Goal: Book appointment/travel/reservation

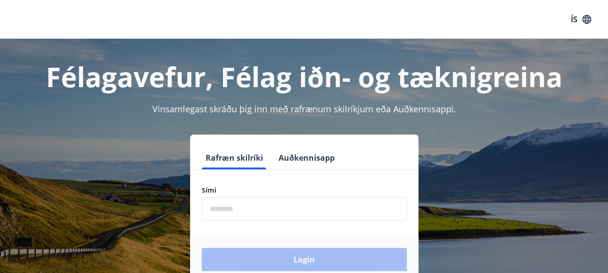
click at [252, 204] on input "phone" at bounding box center [304, 209] width 205 height 24
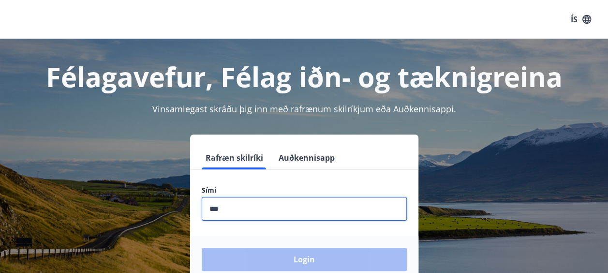
type input "********"
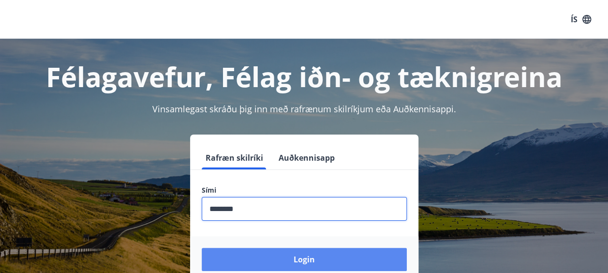
click at [333, 257] on button "Login" at bounding box center [304, 258] width 205 height 23
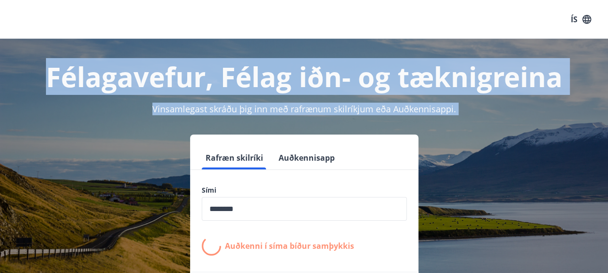
drag, startPoint x: 60, startPoint y: 77, endPoint x: 585, endPoint y: 146, distance: 529.9
click at [585, 146] on div "Félagavefur, Félag iðn- og tæknigreina Vinsamlegast skráðu þig inn með rafrænum…" at bounding box center [304, 193] width 608 height 309
click at [491, 101] on div "Félagavefur, Félag iðn- og tæknigreina Vinsamlegast skráðu þig inn með rafrænum…" at bounding box center [304, 193] width 608 height 309
drag, startPoint x: 406, startPoint y: 105, endPoint x: 12, endPoint y: 59, distance: 396.6
click at [12, 59] on div "Félagavefur, Félag iðn- og tæknigreina Vinsamlegast skráðu þig inn með rafrænum…" at bounding box center [304, 193] width 608 height 309
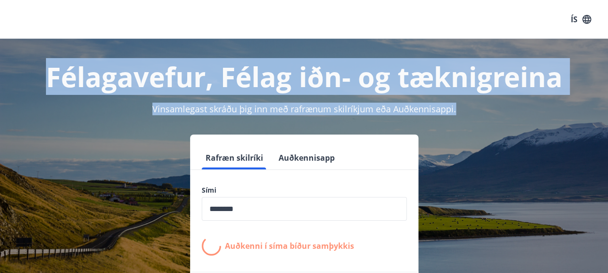
drag, startPoint x: 12, startPoint y: 59, endPoint x: 37, endPoint y: 63, distance: 25.4
click at [37, 63] on h1 "Félagavefur, Félag iðn- og tæknigreina" at bounding box center [304, 76] width 584 height 37
click at [203, 92] on h1 "Félagavefur, Félag iðn- og tæknigreina" at bounding box center [304, 76] width 584 height 37
drag, startPoint x: 76, startPoint y: 77, endPoint x: 553, endPoint y: 119, distance: 478.9
click at [553, 119] on div "Félagavefur, Félag iðn- og tæknigreina Vinsamlegast skráðu þig inn með rafrænum…" at bounding box center [304, 193] width 608 height 309
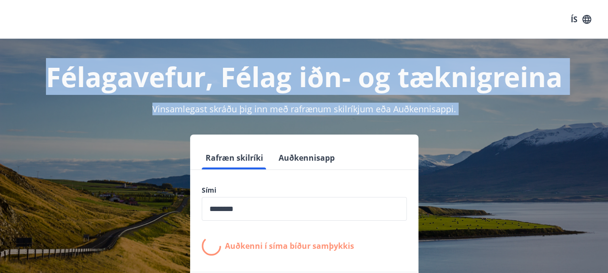
click at [503, 137] on div "Rafræn skilríki Auðkennisapp Sími ​ Auðkenni í síma bíður samþykkis Login" at bounding box center [304, 225] width 584 height 183
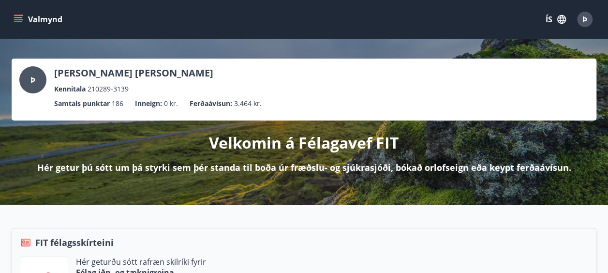
click at [16, 20] on icon "menu" at bounding box center [19, 19] width 11 height 1
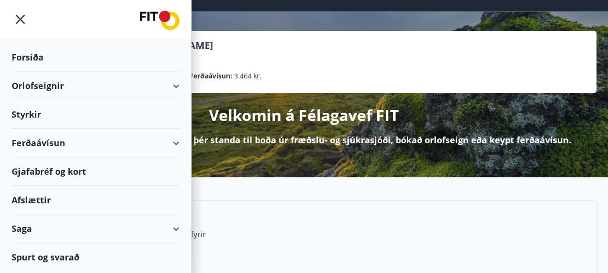
scroll to position [48, 0]
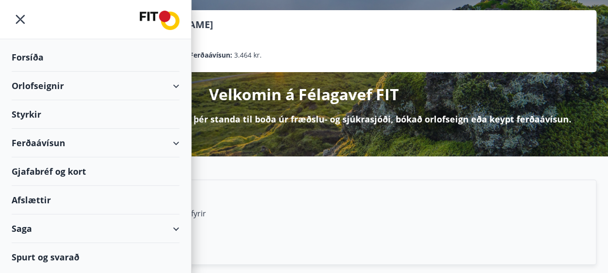
click at [157, 230] on div "Saga" at bounding box center [96, 228] width 168 height 29
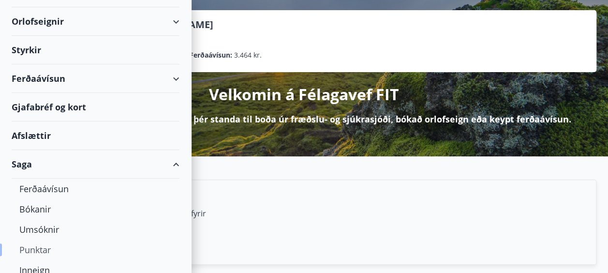
scroll to position [42, 0]
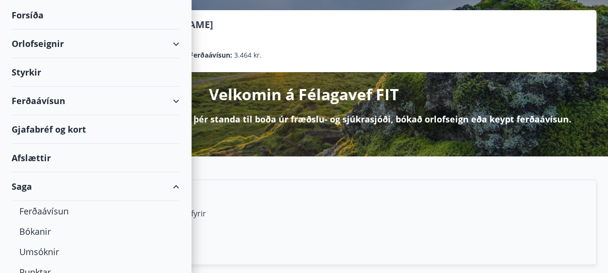
click at [169, 95] on div "Ferðaávísun" at bounding box center [96, 101] width 168 height 29
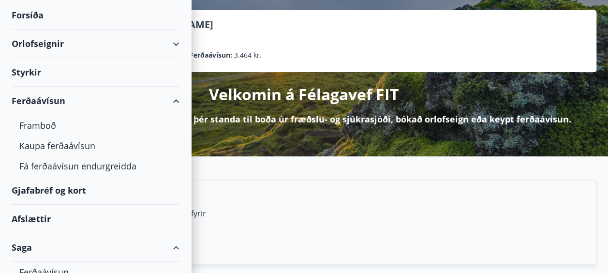
click at [157, 44] on div "Orlofseignir" at bounding box center [96, 43] width 168 height 29
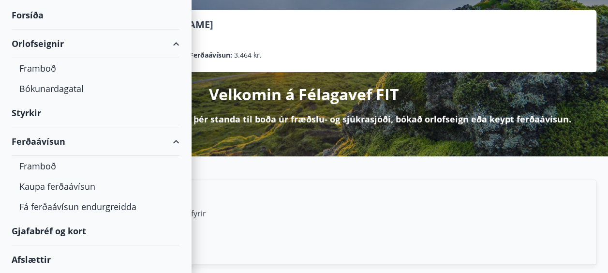
scroll to position [0, 0]
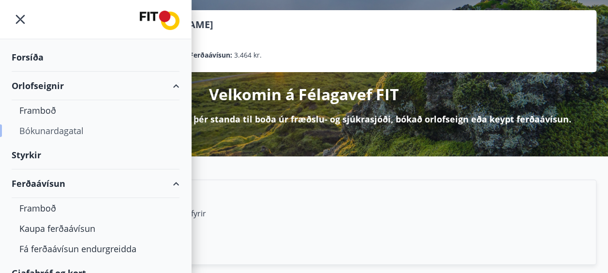
click at [88, 134] on div "Bókunardagatal" at bounding box center [95, 130] width 152 height 20
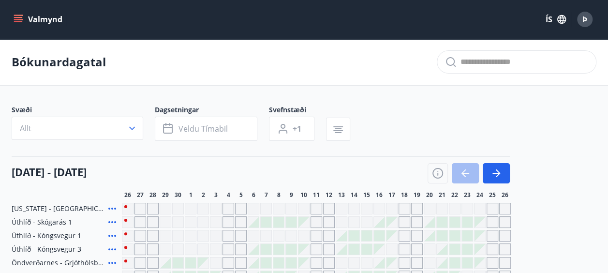
scroll to position [97, 0]
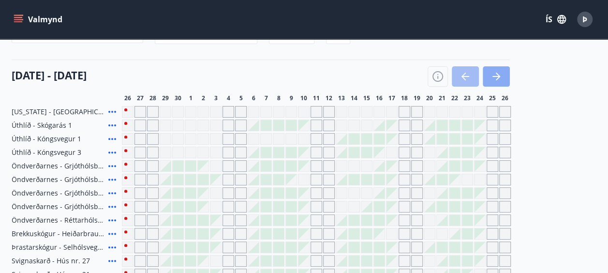
click at [501, 81] on icon "button" at bounding box center [496, 77] width 12 height 12
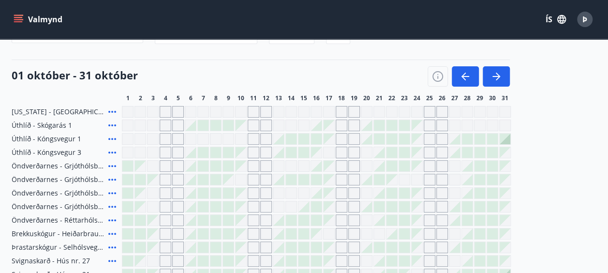
scroll to position [0, 0]
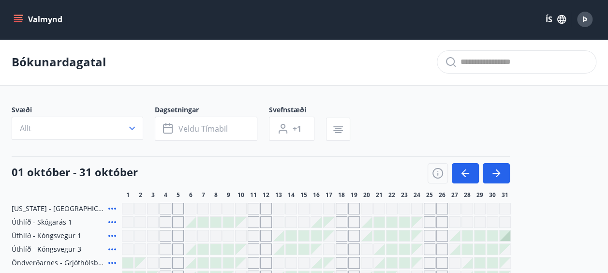
click at [156, 123] on button "Veldu tímabil" at bounding box center [206, 128] width 102 height 24
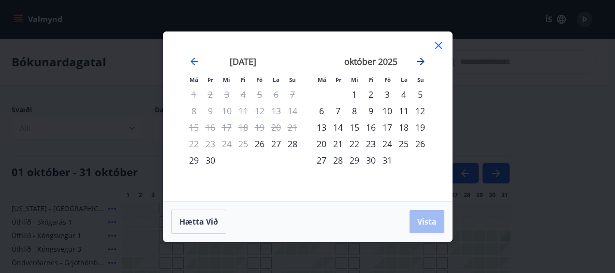
click at [417, 58] on icon "Move forward to switch to the next month." at bounding box center [421, 62] width 12 height 12
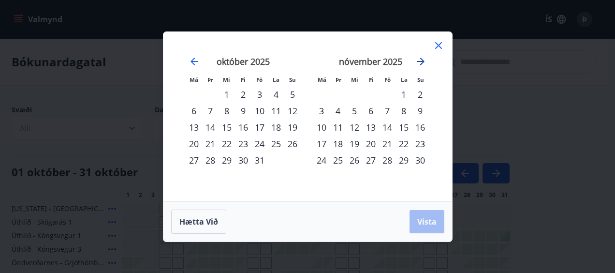
click at [417, 58] on icon "Move forward to switch to the next month." at bounding box center [421, 62] width 12 height 12
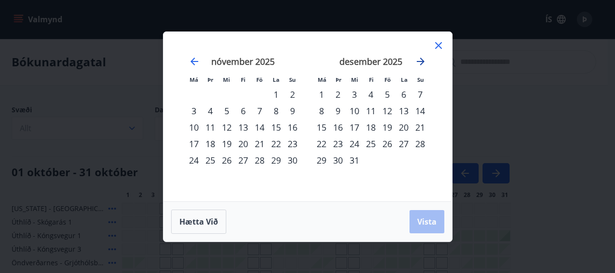
click at [422, 59] on icon "Move forward to switch to the next month." at bounding box center [421, 62] width 8 height 8
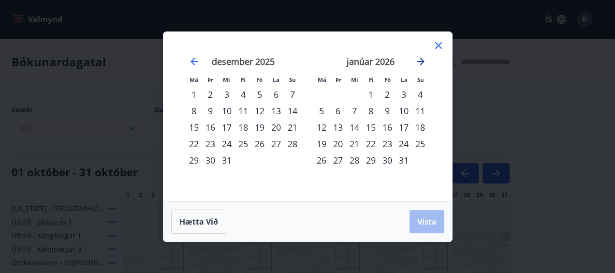
click at [422, 59] on icon "Move forward to switch to the next month." at bounding box center [421, 62] width 8 height 8
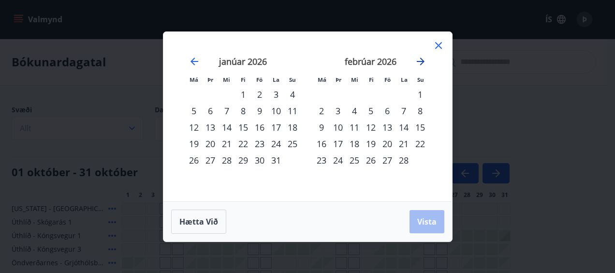
click at [422, 59] on icon "Move forward to switch to the next month." at bounding box center [421, 62] width 8 height 8
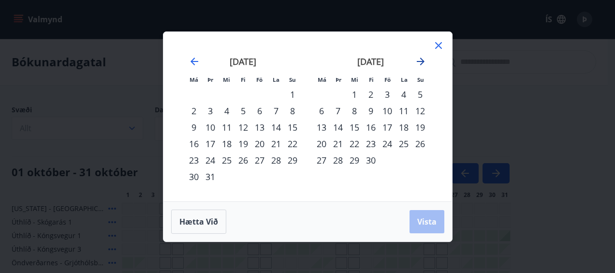
click at [422, 59] on icon "Move forward to switch to the next month." at bounding box center [421, 62] width 8 height 8
click at [350, 142] on div "24" at bounding box center [354, 143] width 16 height 16
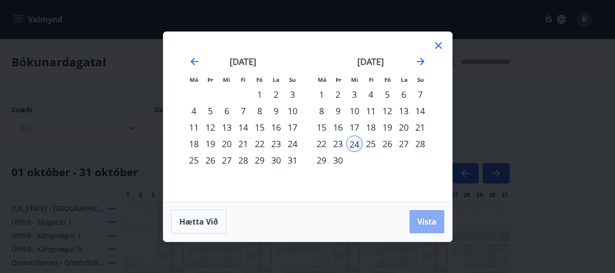
click at [414, 219] on button "Vista" at bounding box center [426, 221] width 35 height 23
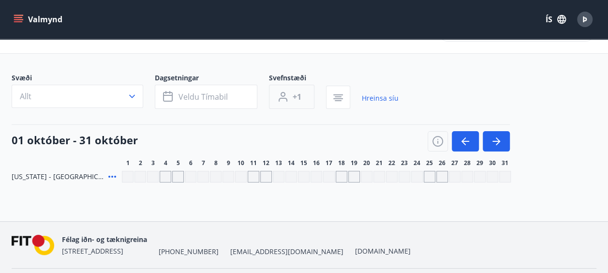
scroll to position [60, 0]
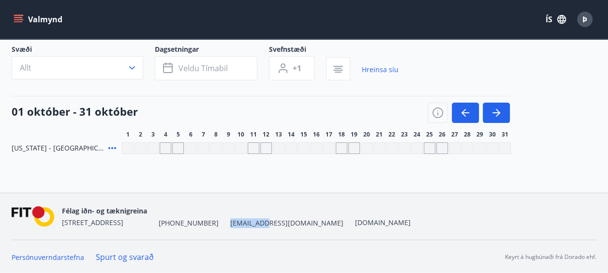
drag, startPoint x: 217, startPoint y: 217, endPoint x: 247, endPoint y: 223, distance: 31.4
click at [247, 223] on div "Félag iðn- og tæknigreina [STREET_ADDRESS] [PHONE_NUMBER] [EMAIL_ADDRESS][DOMAI…" at bounding box center [236, 215] width 348 height 23
copy span "[EMAIL_ADDRESS][DOMAIN_NAME]"
